Goal: Navigation & Orientation: Find specific page/section

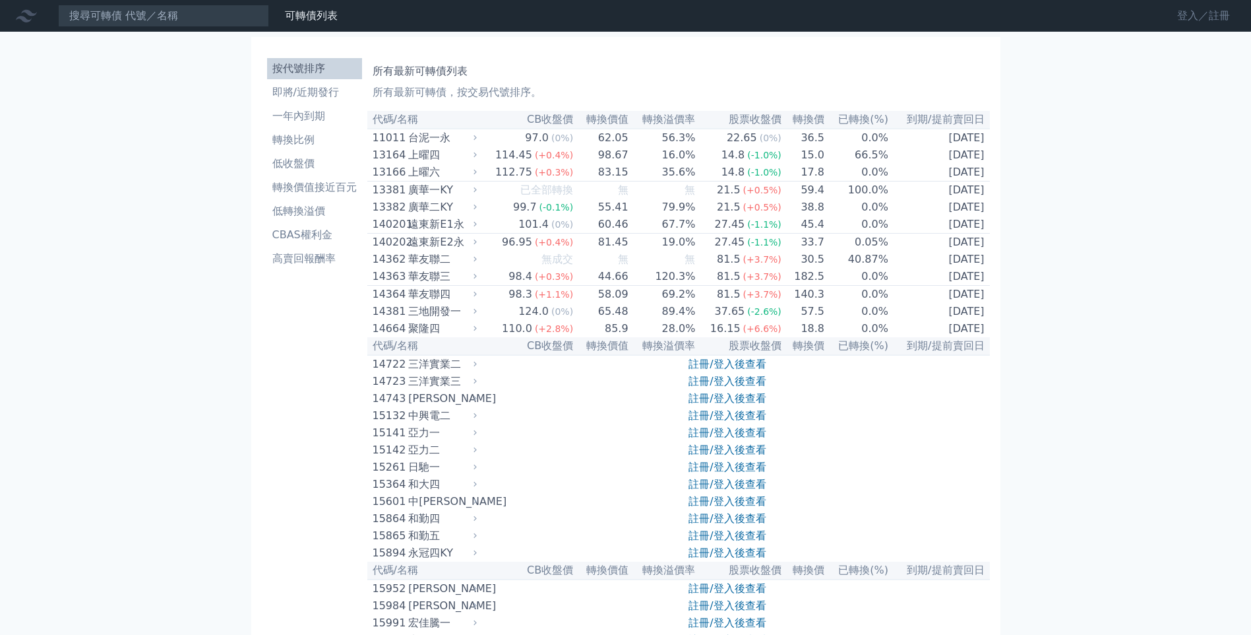
click at [1194, 21] on link "登入／註冊" at bounding box center [1204, 15] width 74 height 21
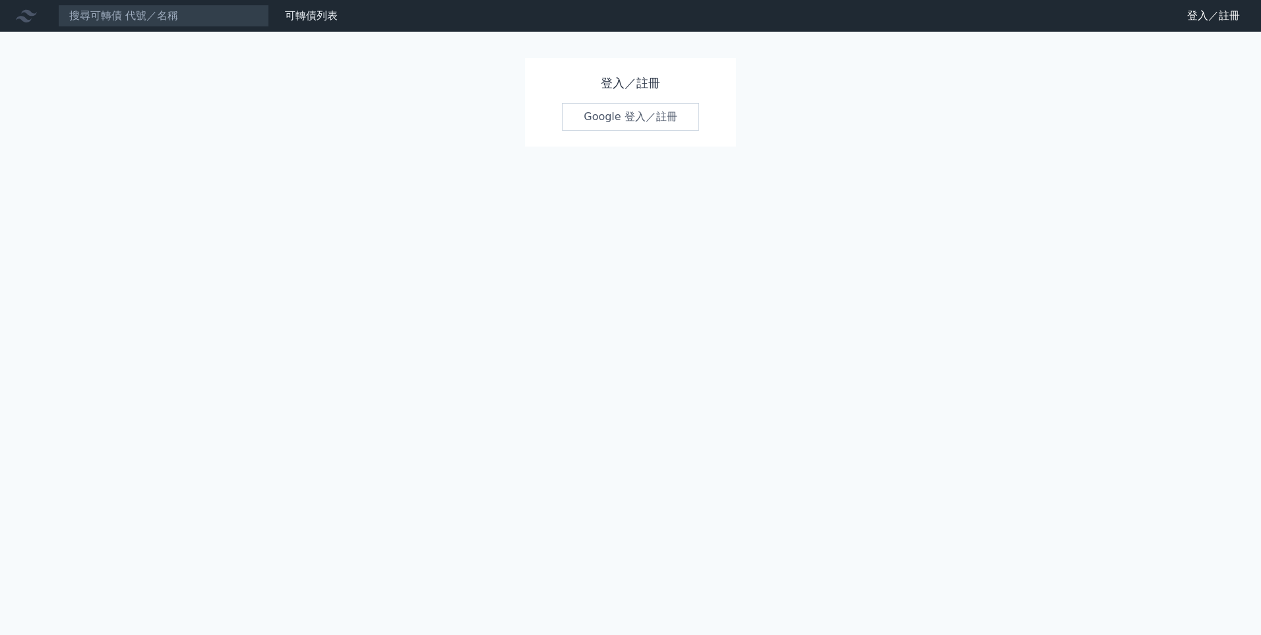
click at [626, 112] on link "Google 登入／註冊" at bounding box center [630, 117] width 137 height 28
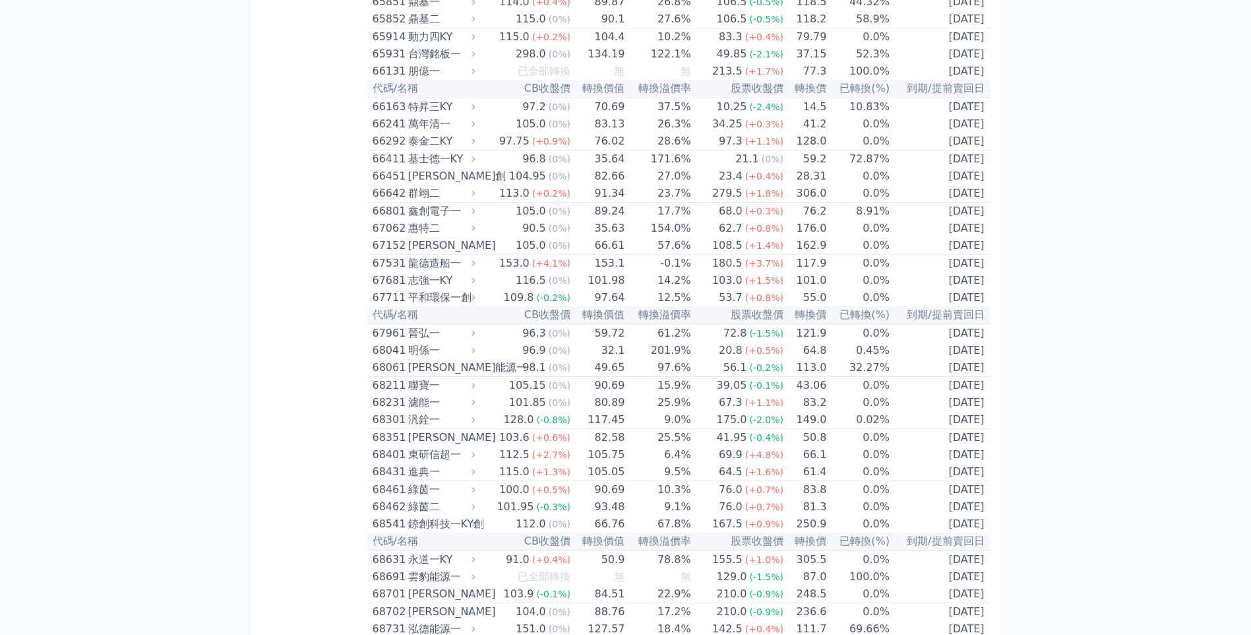
scroll to position [6002, 0]
